Goal: Task Accomplishment & Management: Complete application form

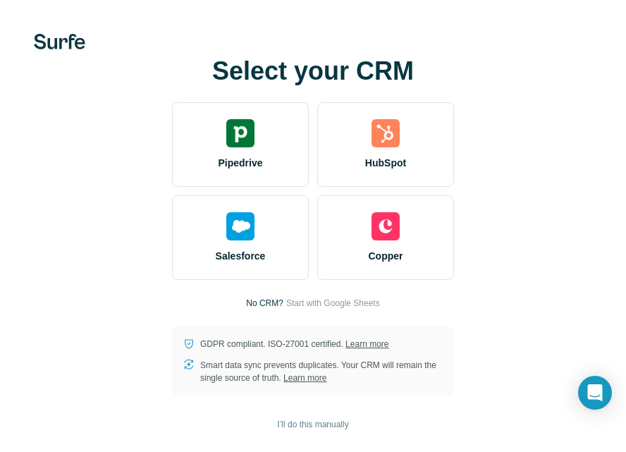
drag, startPoint x: 275, startPoint y: 159, endPoint x: 277, endPoint y: 26, distance: 133.3
click at [277, 113] on div "Pipedrive" at bounding box center [240, 144] width 137 height 85
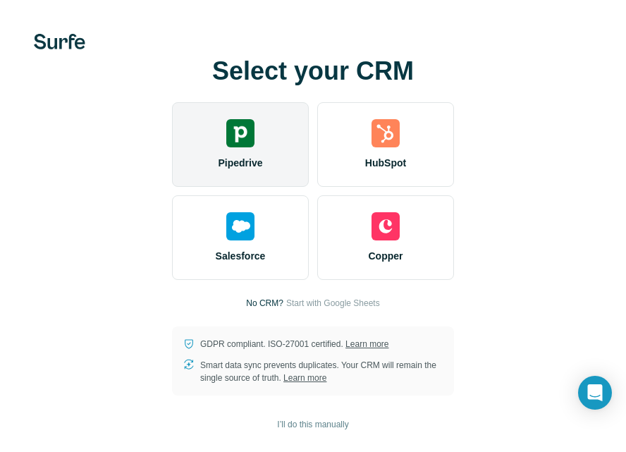
click at [210, 154] on div "Pipedrive" at bounding box center [240, 144] width 137 height 85
click at [229, 156] on span "Pipedrive" at bounding box center [240, 163] width 44 height 14
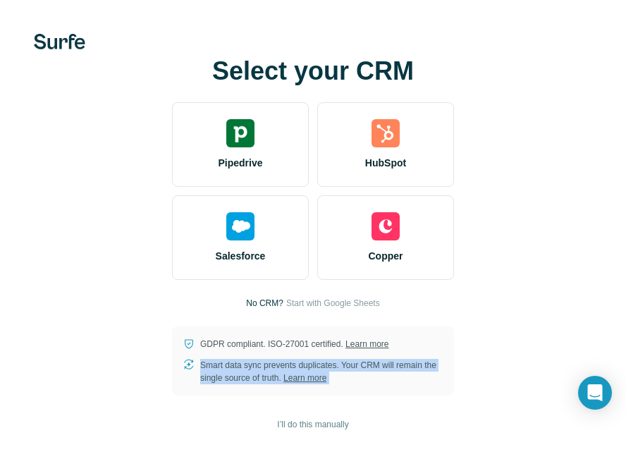
click at [317, 371] on p "Smart data sync prevents duplicates. Your CRM will remain the single source of …" at bounding box center [321, 371] width 243 height 25
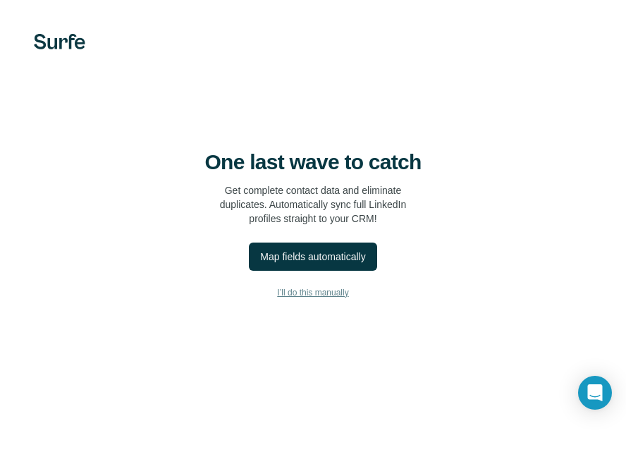
click at [287, 295] on span "I’ll do this manually" at bounding box center [312, 292] width 71 height 13
click at [322, 294] on span "I’ll do this manually" at bounding box center [312, 292] width 71 height 13
